Goal: Information Seeking & Learning: Learn about a topic

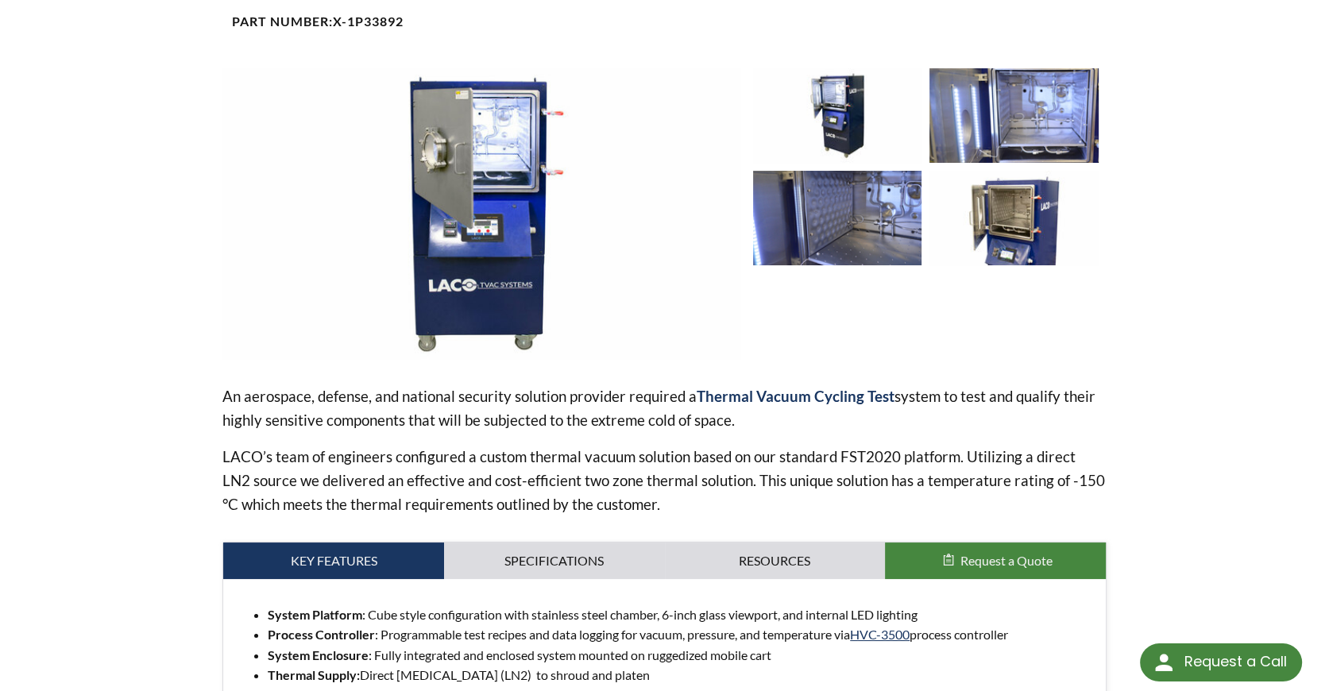
scroll to position [238, 0]
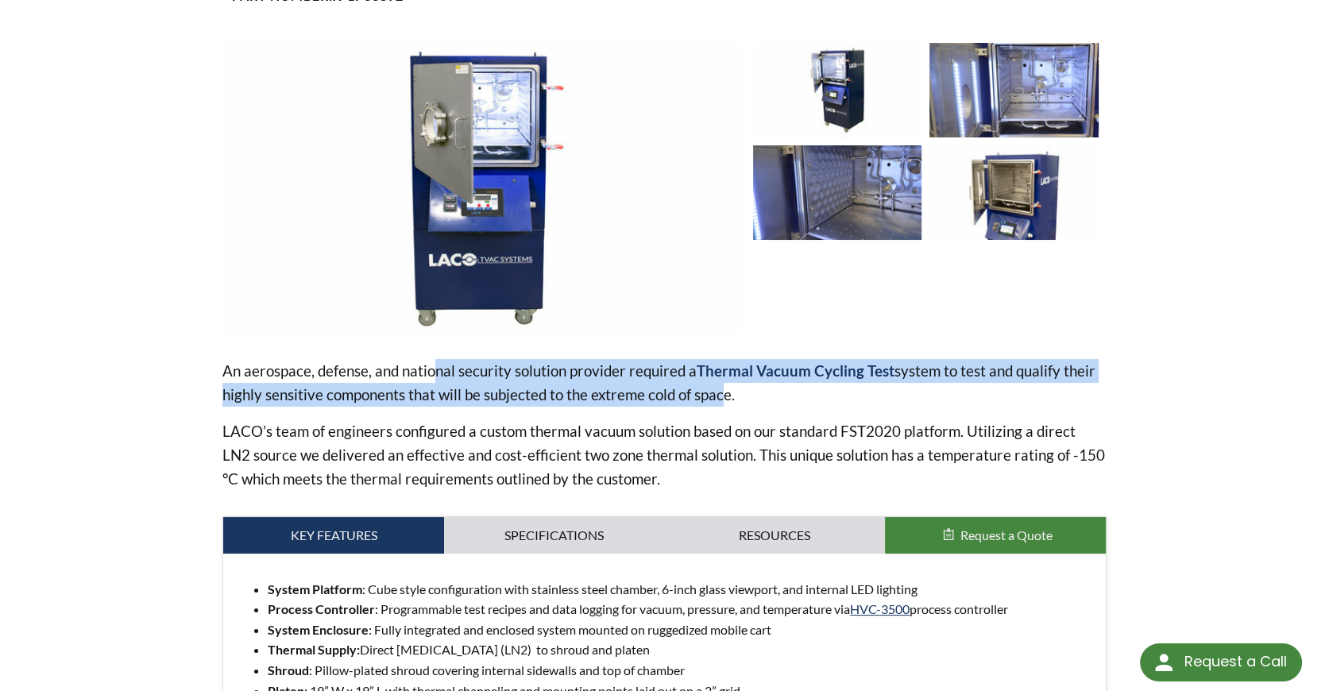
drag, startPoint x: 724, startPoint y: 390, endPoint x: 433, endPoint y: 360, distance: 293.1
click at [433, 360] on p "An aerospace, defense, and national security solution provider required a Therm…" at bounding box center [664, 383] width 884 height 48
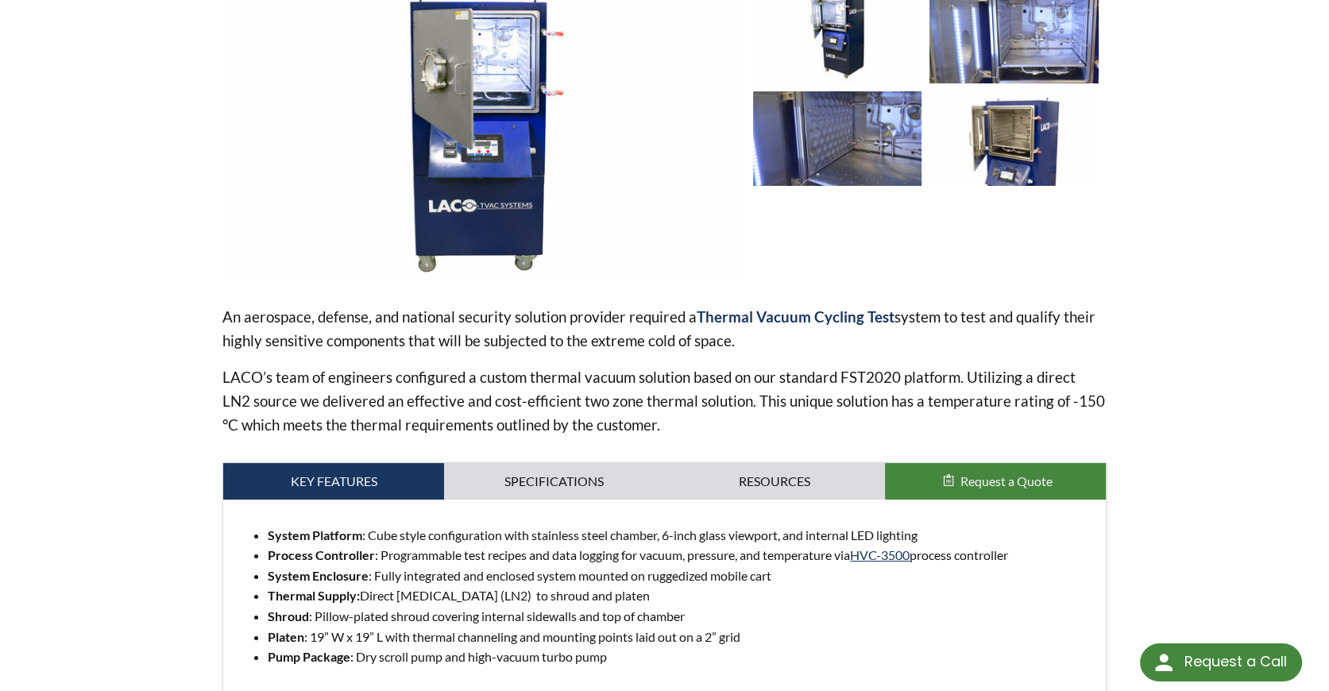
scroll to position [318, 0]
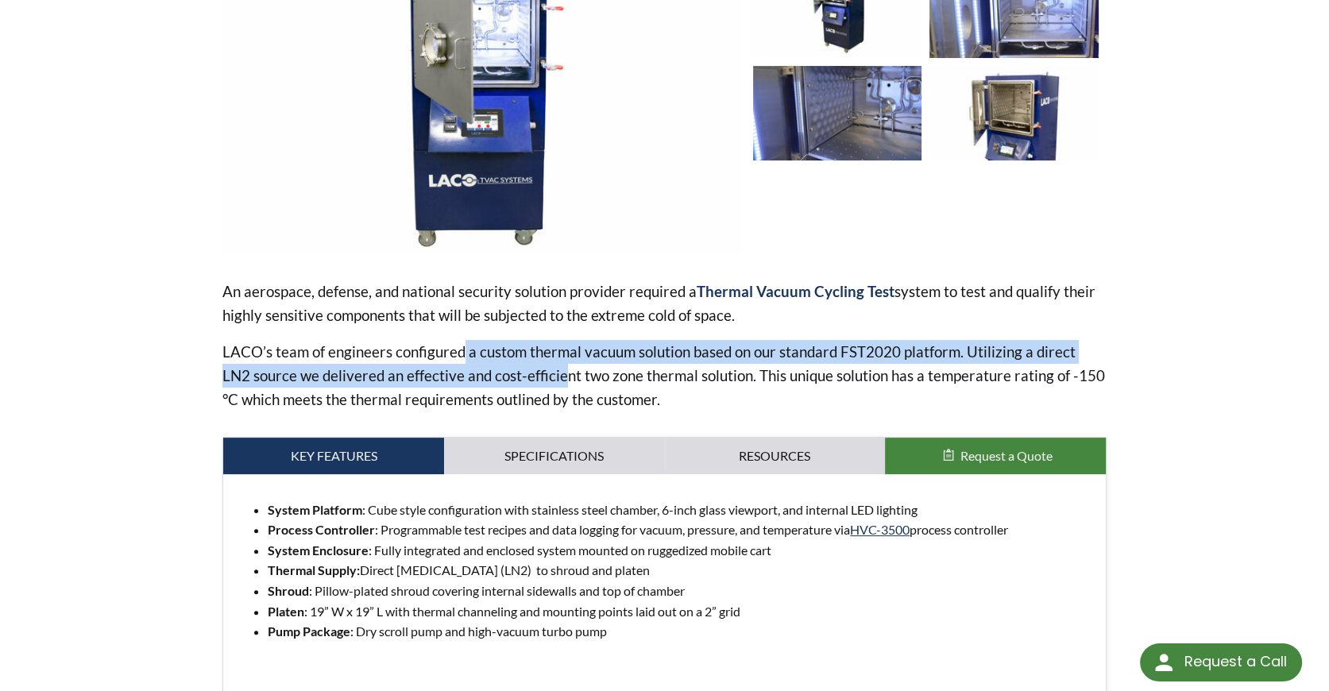
drag, startPoint x: 476, startPoint y: 357, endPoint x: 531, endPoint y: 377, distance: 58.6
click at [531, 377] on p "LACO’s team of engineers configured a custom thermal vacuum solution based on o…" at bounding box center [664, 375] width 884 height 71
drag, startPoint x: 597, startPoint y: 351, endPoint x: 589, endPoint y: 338, distance: 15.0
click at [589, 338] on div "An aerospace, defense, and national security solution provider required a Therm…" at bounding box center [664, 346] width 884 height 132
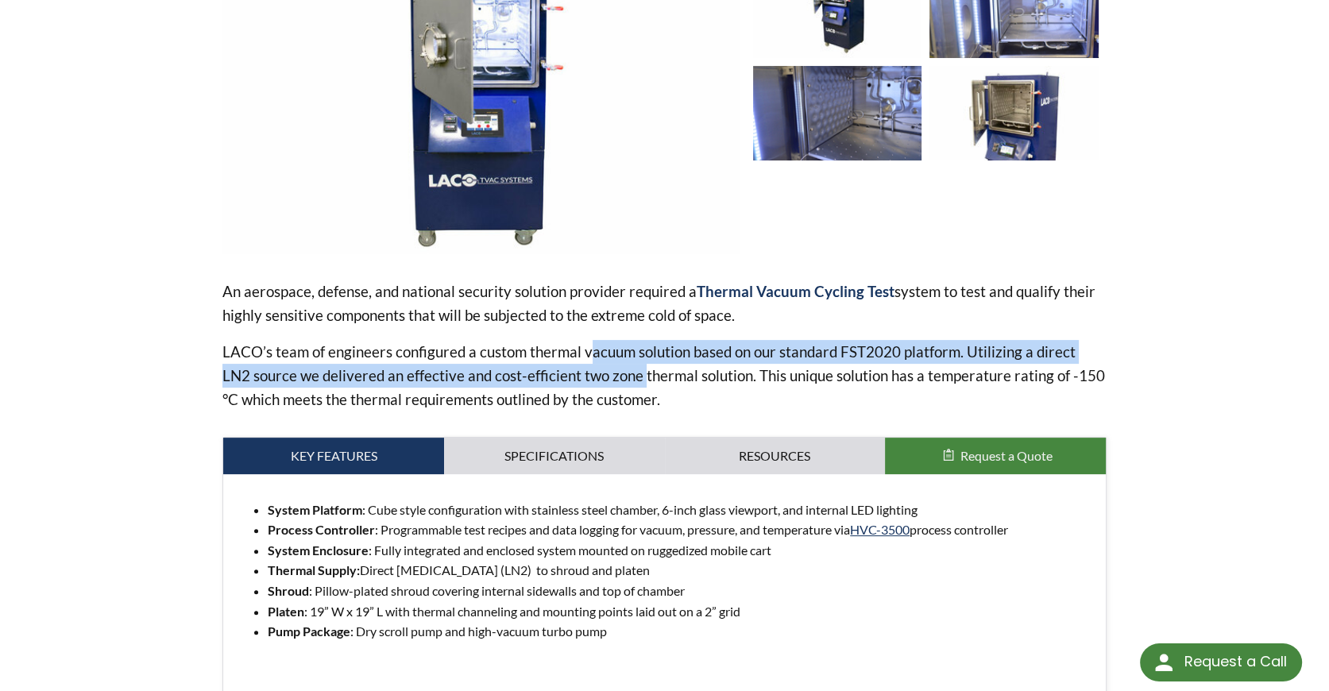
click at [589, 338] on div "An aerospace, defense, and national security solution provider required a Therm…" at bounding box center [664, 346] width 884 height 132
drag, startPoint x: 558, startPoint y: 347, endPoint x: 612, endPoint y: 377, distance: 61.9
click at [612, 377] on p "LACO’s team of engineers configured a custom thermal vacuum solution based on o…" at bounding box center [664, 375] width 884 height 71
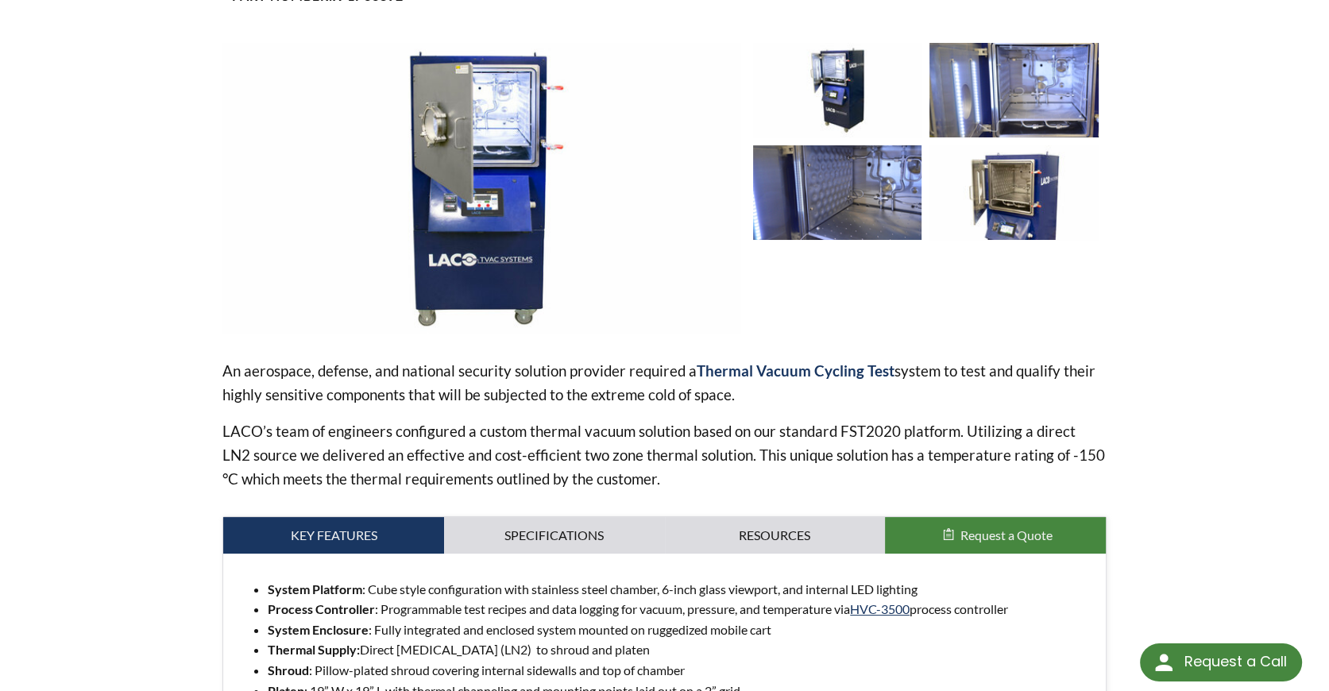
scroll to position [0, 0]
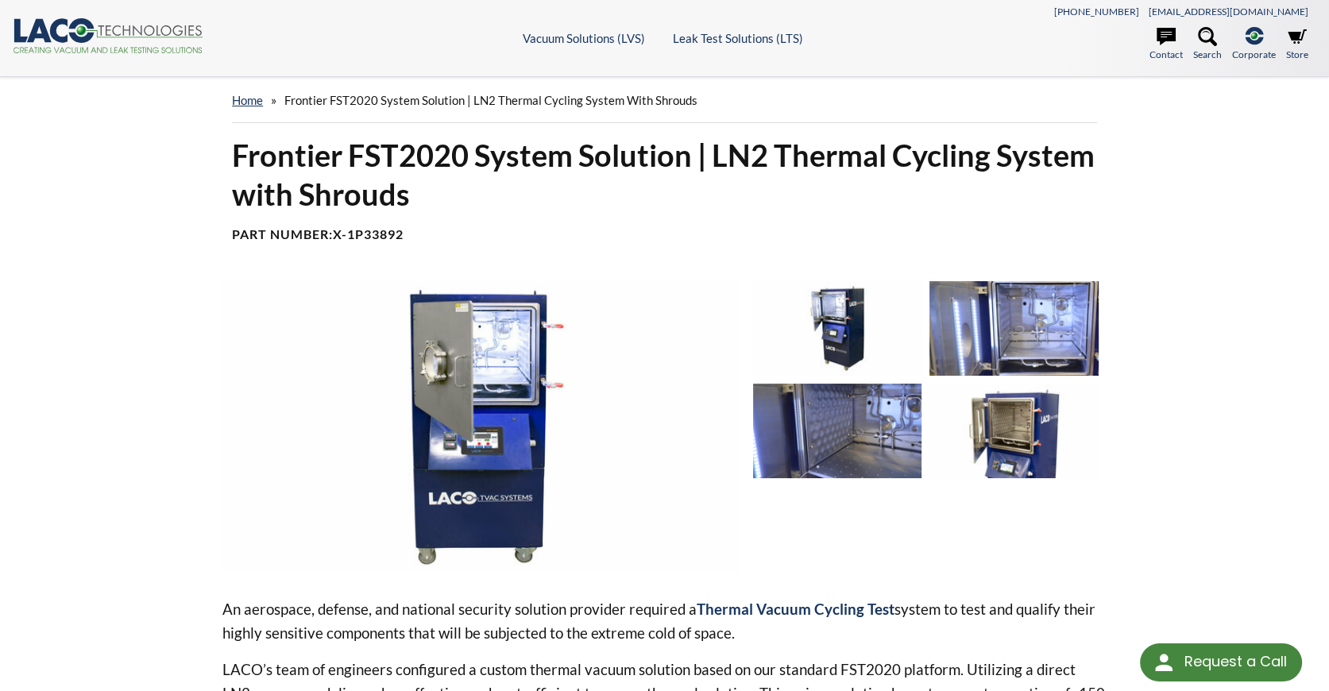
click at [851, 321] on img at bounding box center [837, 328] width 169 height 95
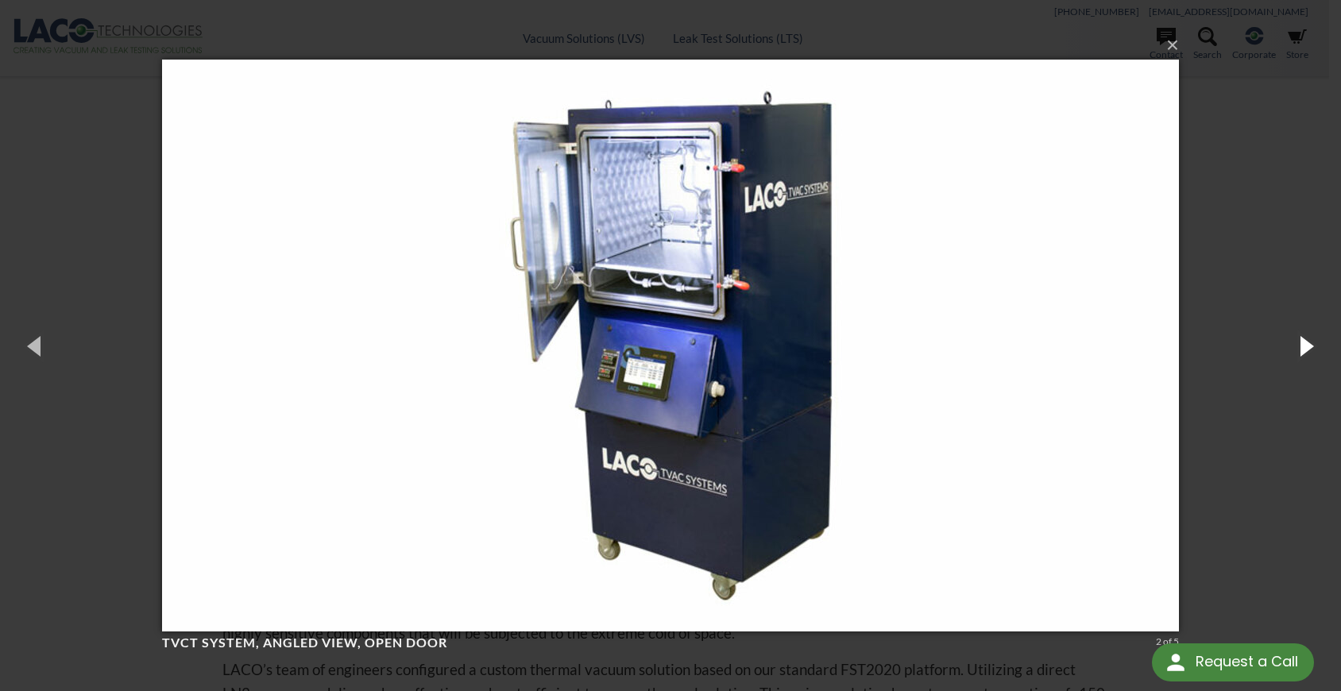
click at [1301, 350] on button "button" at bounding box center [1304, 345] width 71 height 87
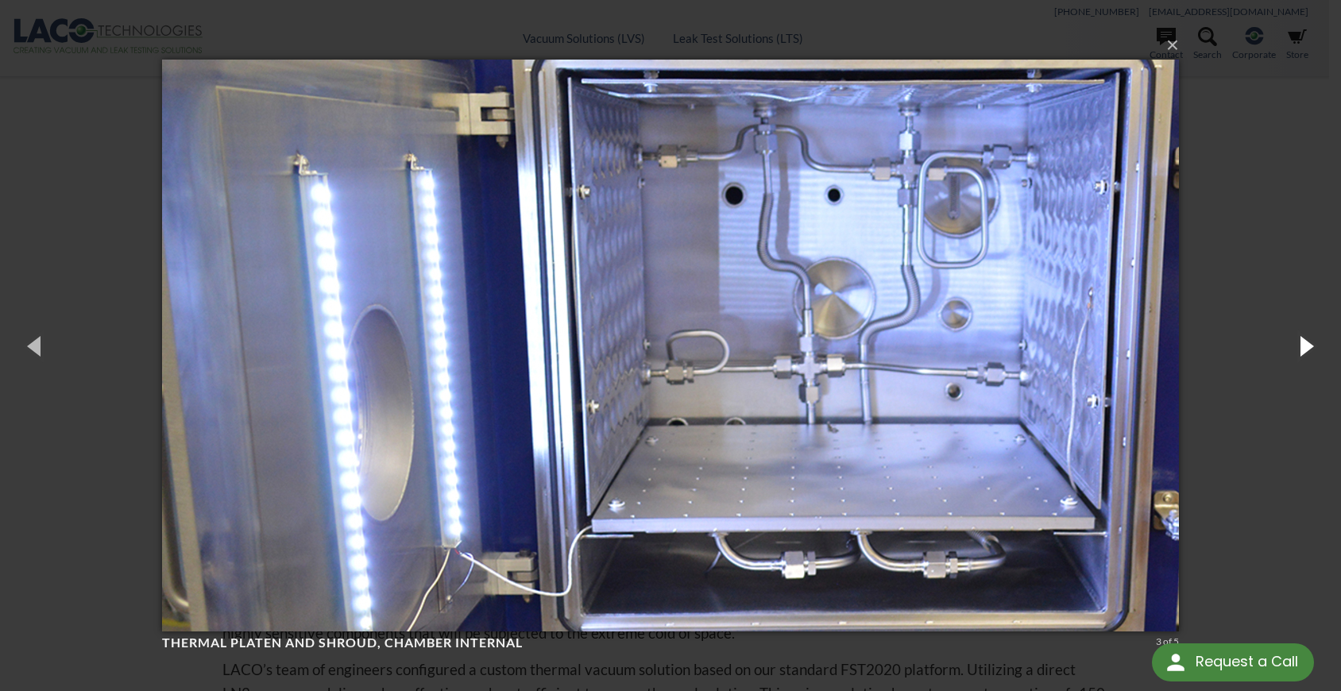
click at [1301, 350] on button "button" at bounding box center [1304, 345] width 71 height 87
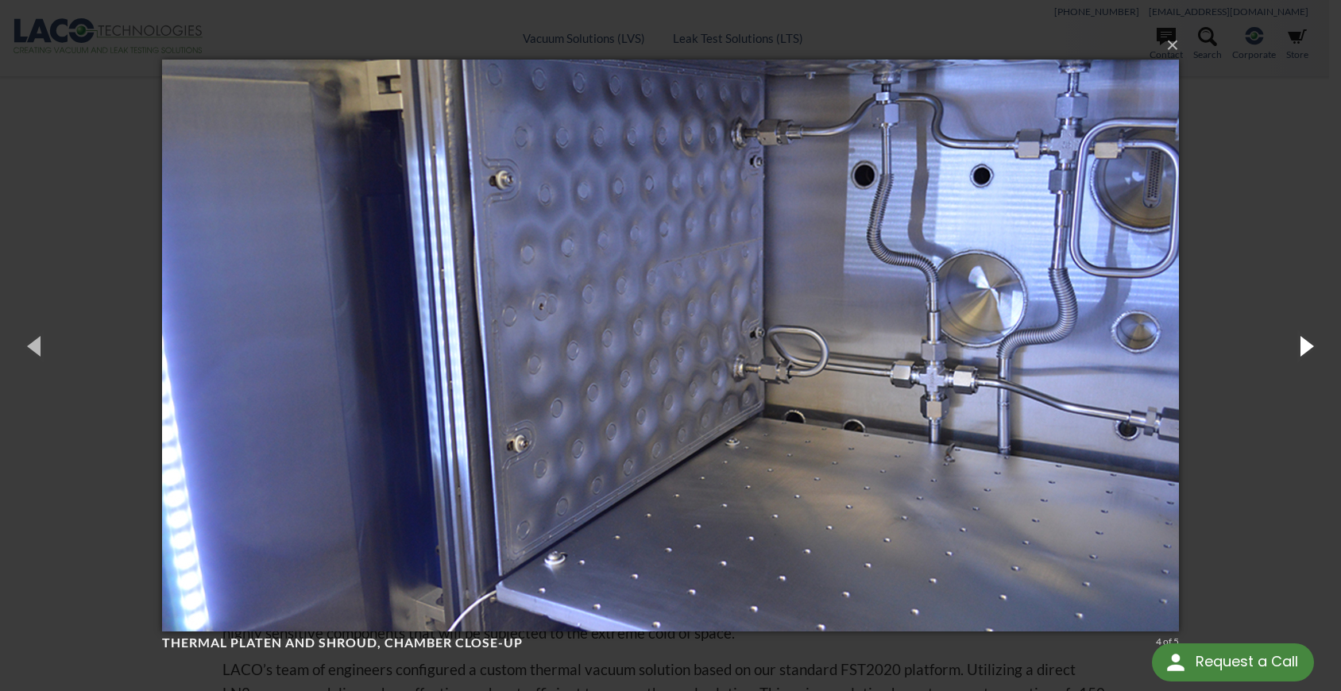
click at [1301, 350] on button "button" at bounding box center [1304, 345] width 71 height 87
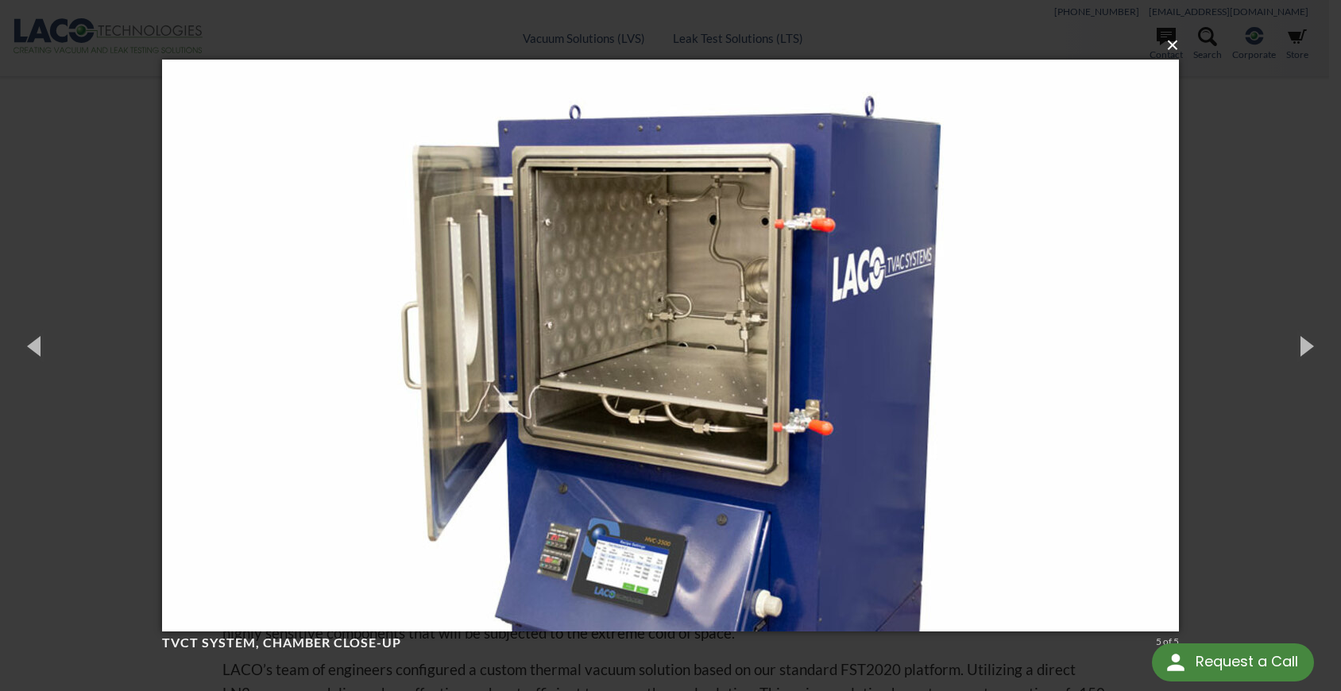
click at [1172, 48] on button "×" at bounding box center [675, 45] width 1017 height 35
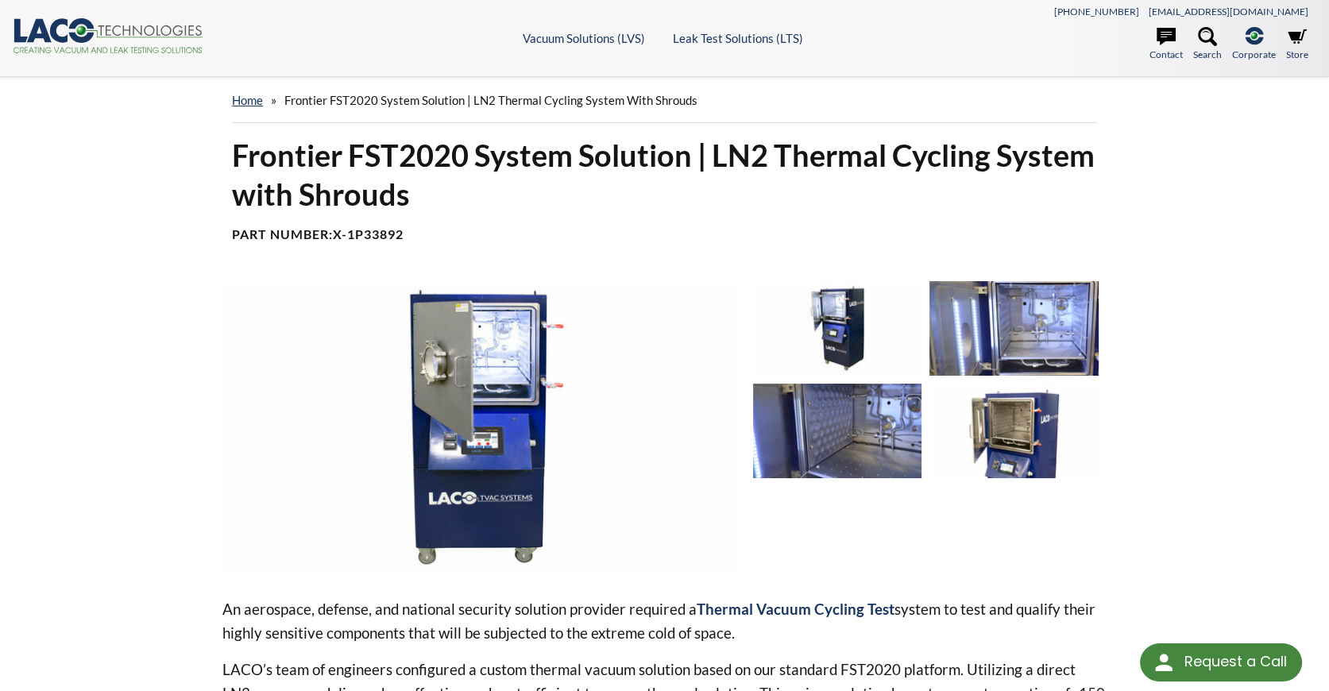
click at [1053, 322] on img at bounding box center [1013, 328] width 169 height 95
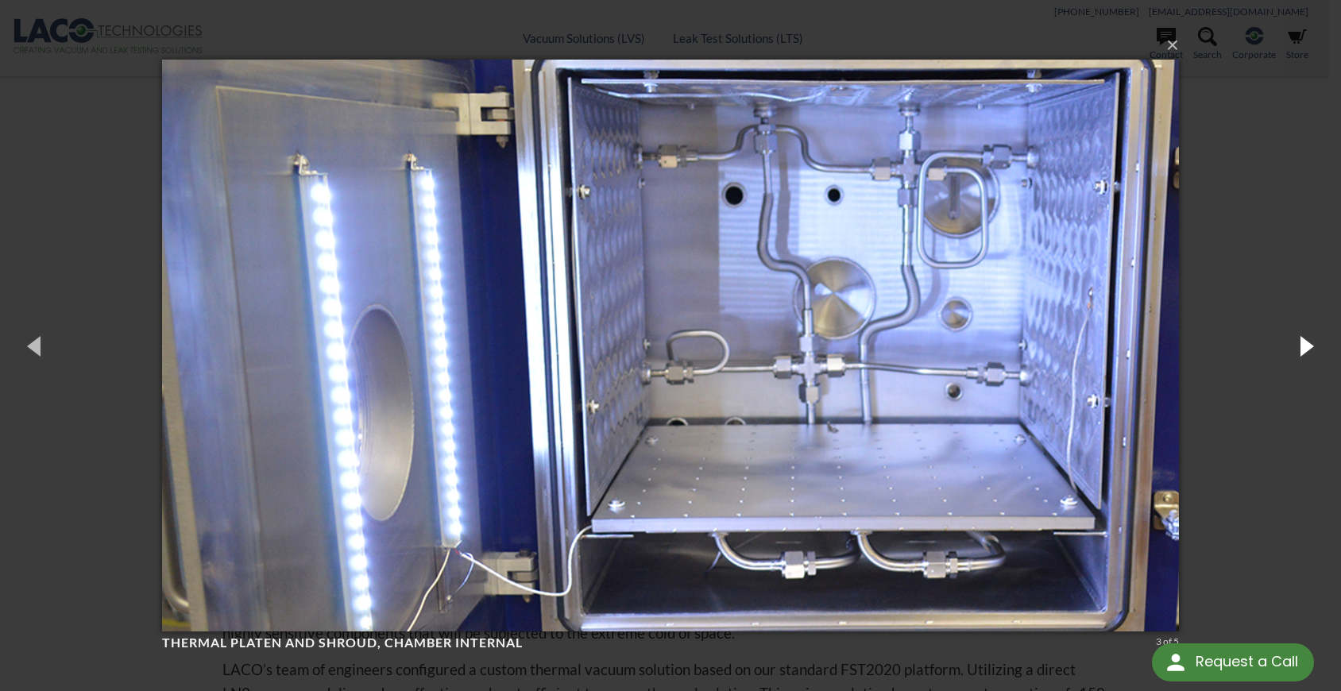
click at [1300, 344] on button "button" at bounding box center [1304, 345] width 71 height 87
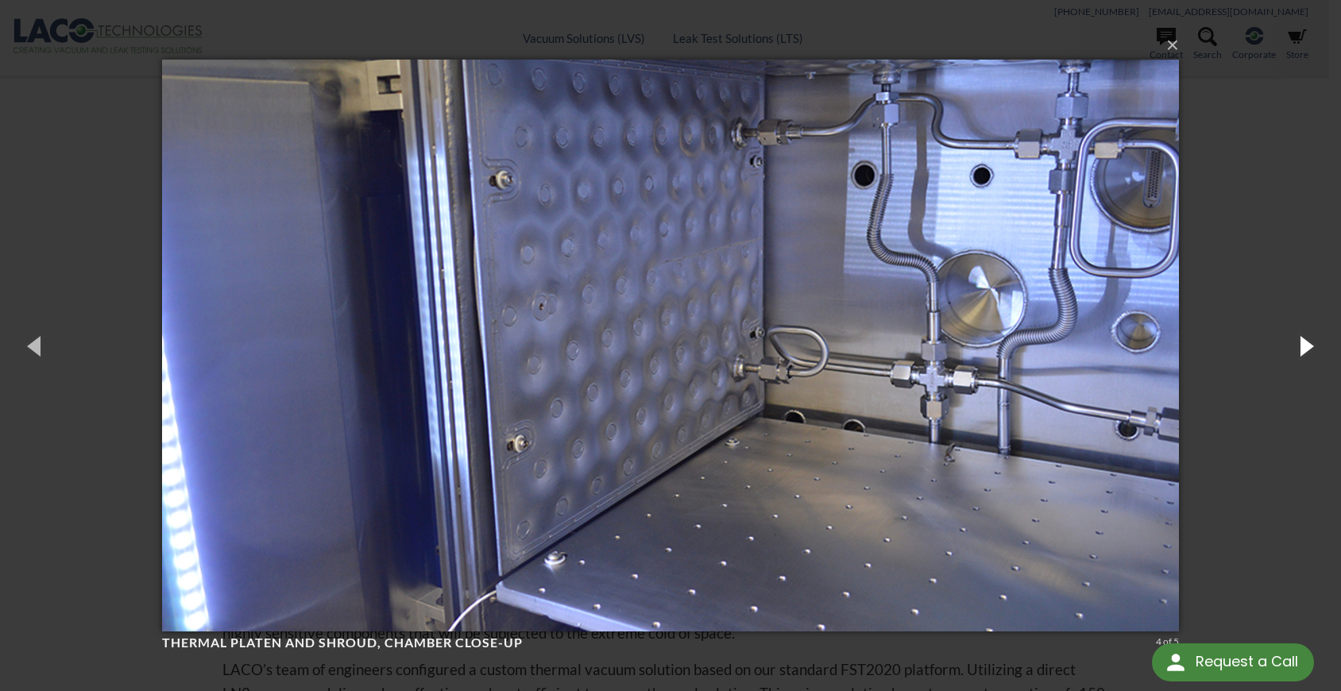
click at [1300, 343] on button "button" at bounding box center [1304, 345] width 71 height 87
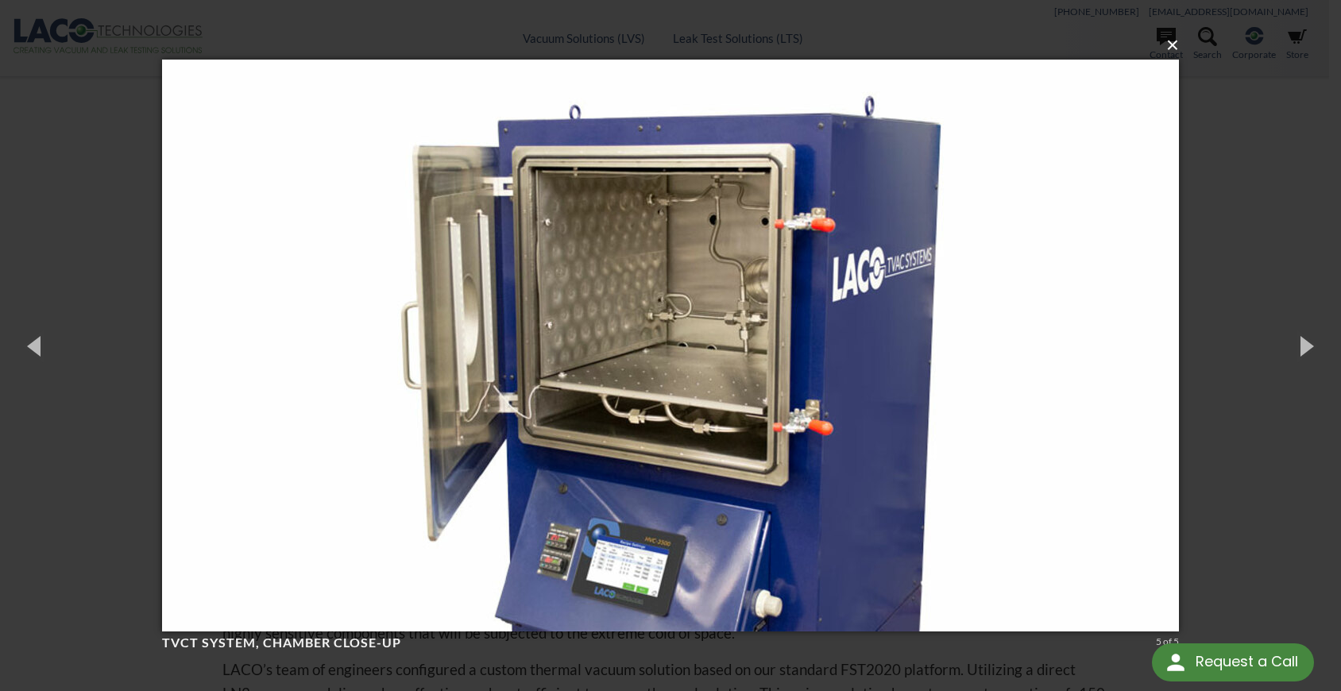
click at [1172, 50] on button "×" at bounding box center [675, 45] width 1017 height 35
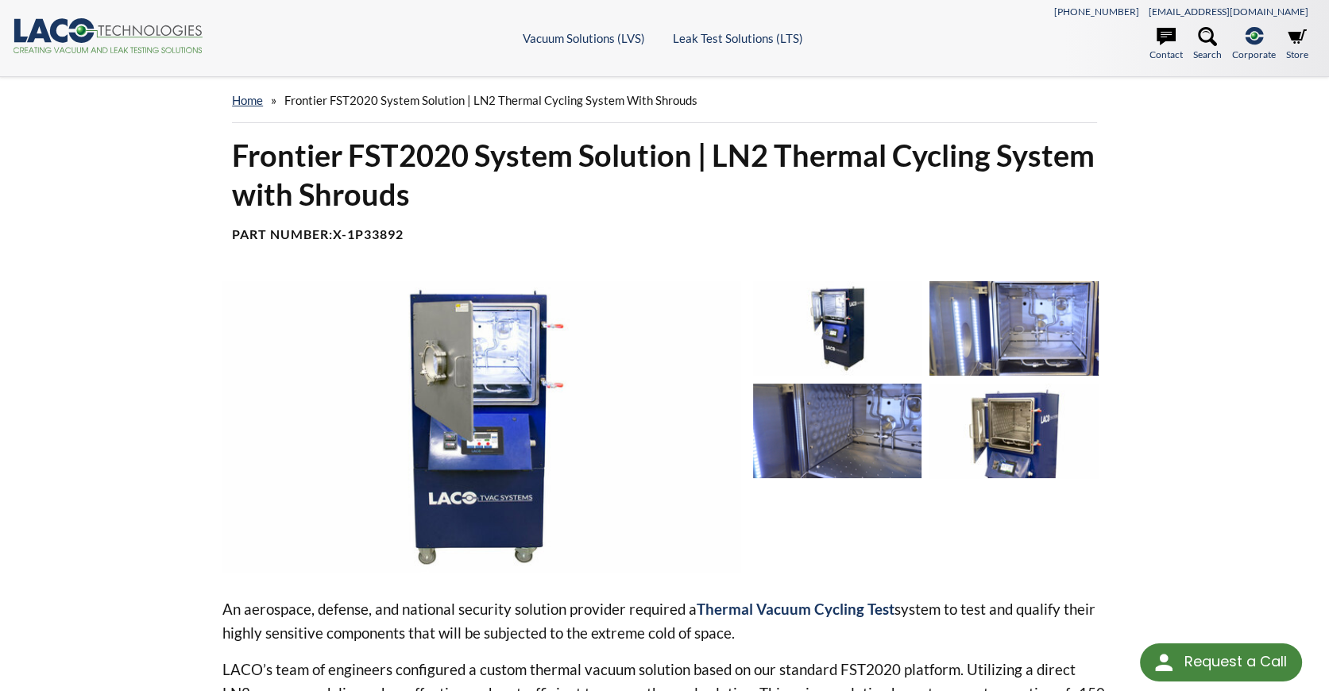
click at [626, 317] on img at bounding box center [481, 426] width 518 height 291
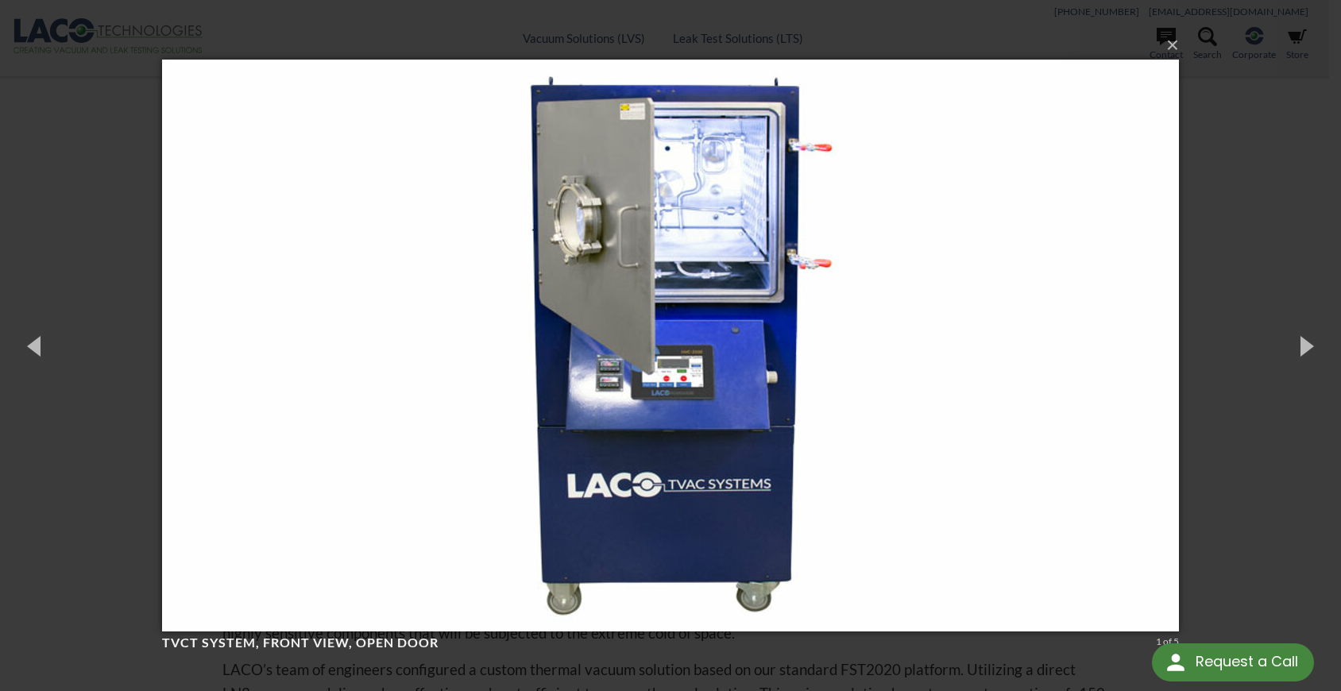
click at [959, 331] on img at bounding box center [670, 345] width 1017 height 635
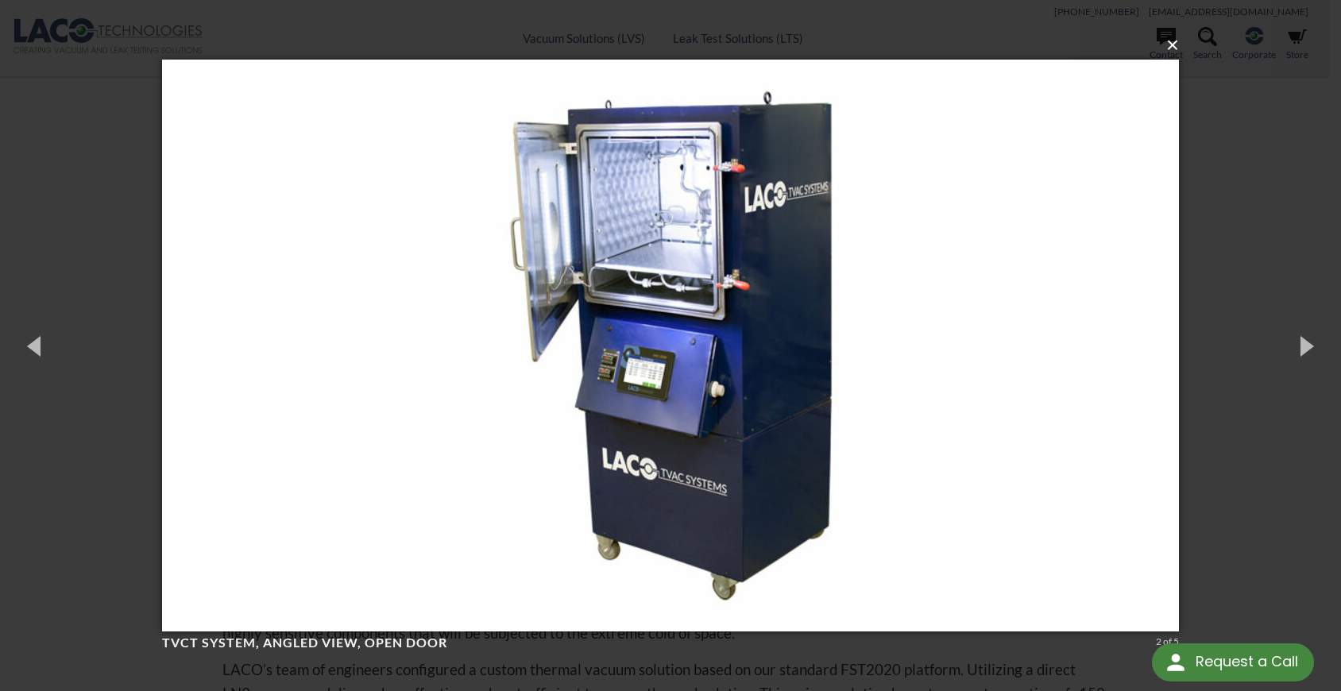
click at [1163, 50] on button "×" at bounding box center [675, 45] width 1017 height 35
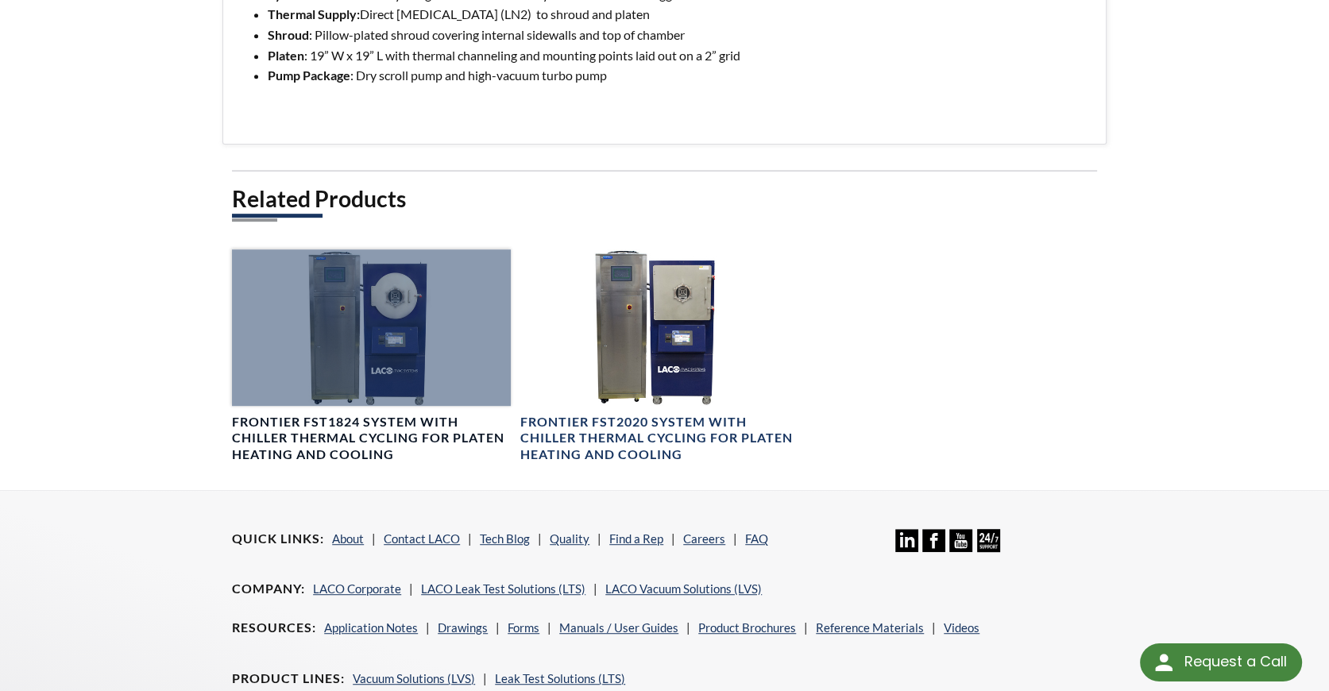
scroll to position [953, 0]
